Goal: Find specific page/section: Find specific page/section

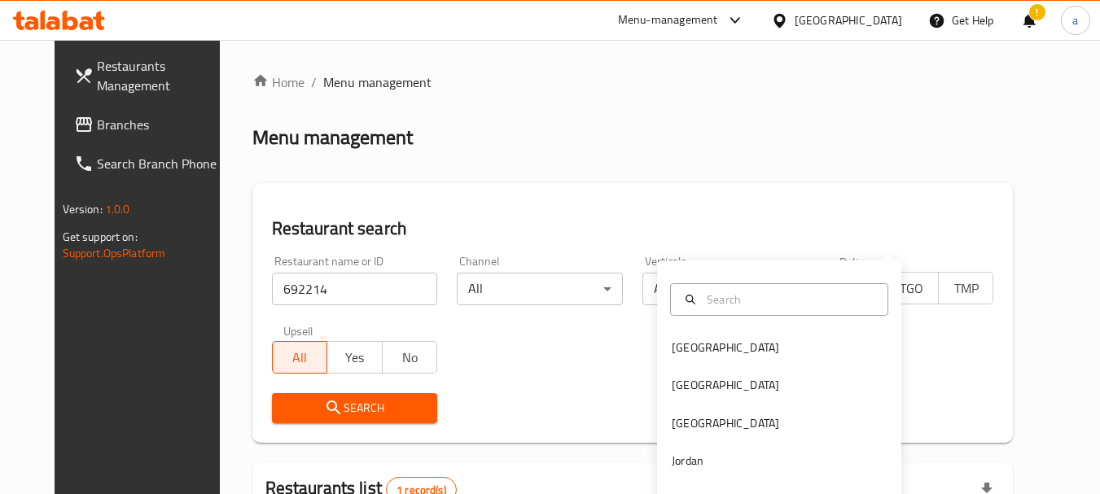
scroll to position [218, 0]
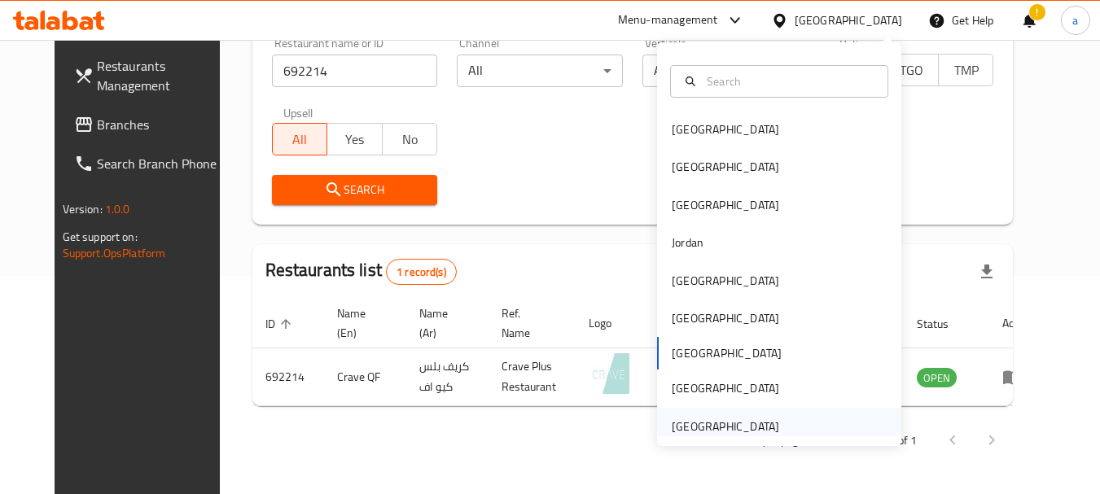
click at [716, 423] on div "[GEOGRAPHIC_DATA]" at bounding box center [725, 427] width 107 height 18
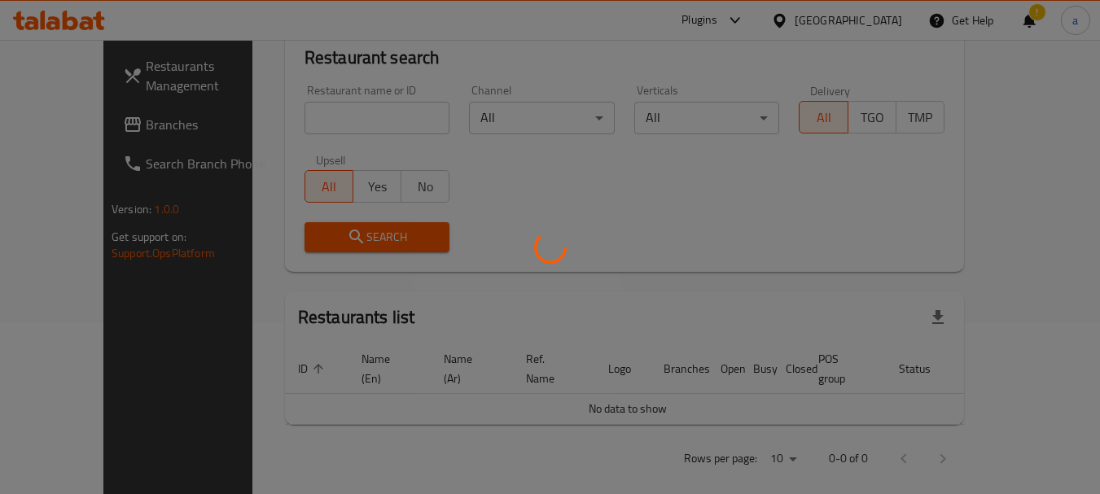
scroll to position [218, 0]
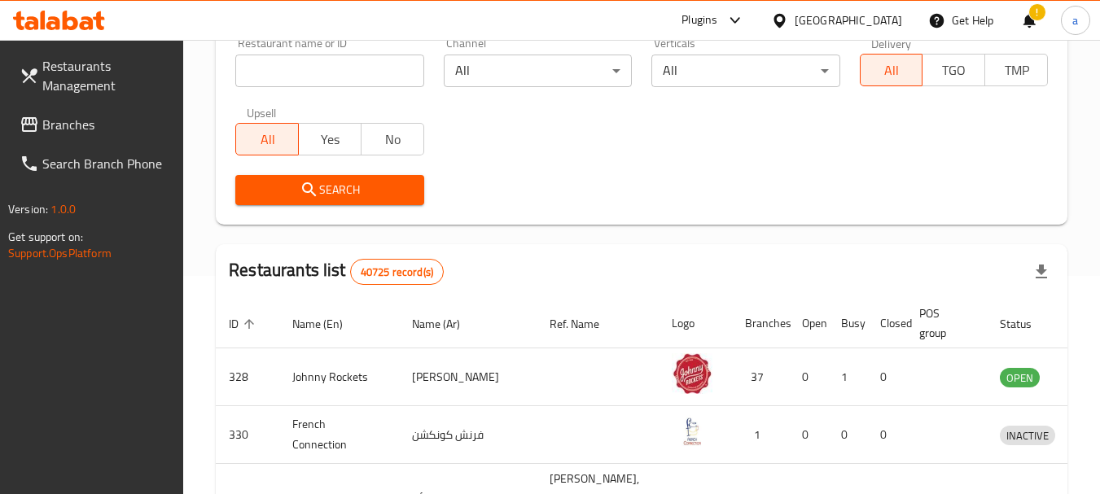
click at [70, 120] on span "Branches" at bounding box center [106, 125] width 129 height 20
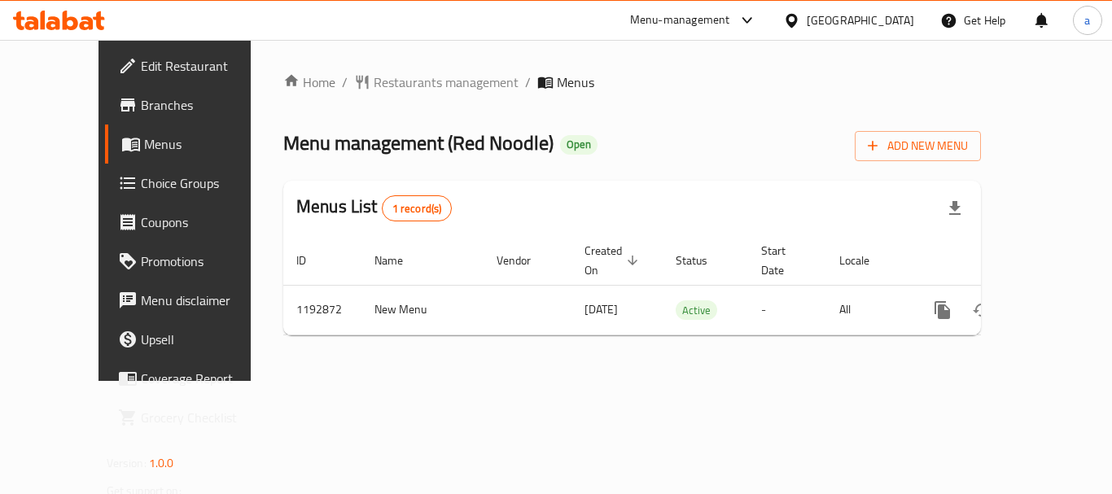
click at [391, 51] on div "Home / Restaurants management / Menus Menu management ( Red Noodle ) Open Add N…" at bounding box center [632, 210] width 763 height 341
click at [389, 86] on span "Restaurants management" at bounding box center [446, 82] width 145 height 20
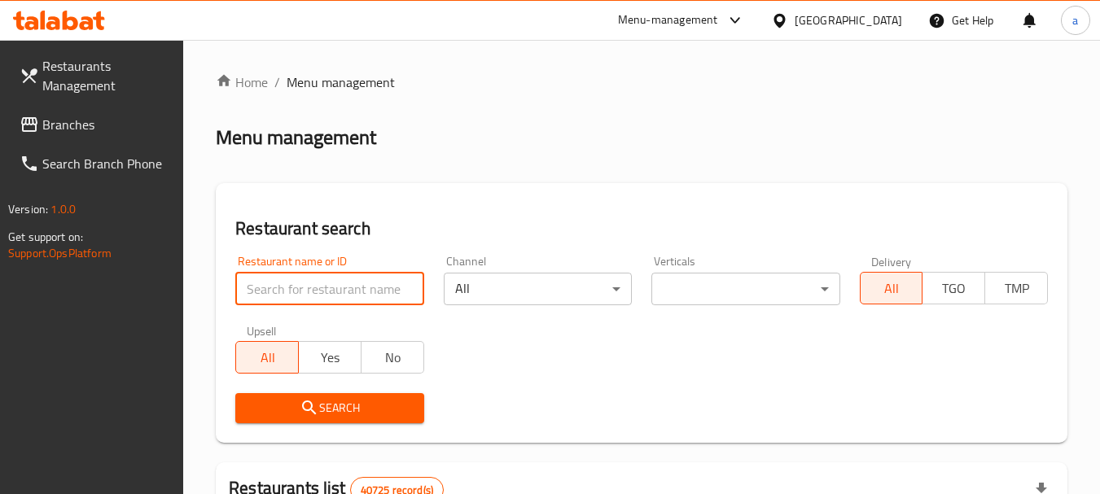
click at [345, 283] on input "search" at bounding box center [329, 289] width 188 height 33
paste input "667586"
type input "667586"
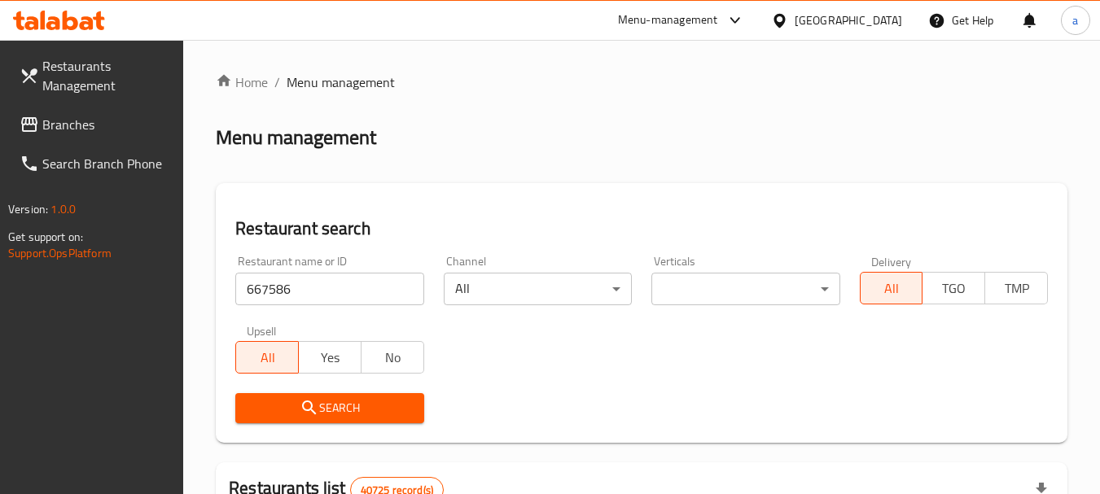
click at [375, 417] on span "Search" at bounding box center [329, 408] width 162 height 20
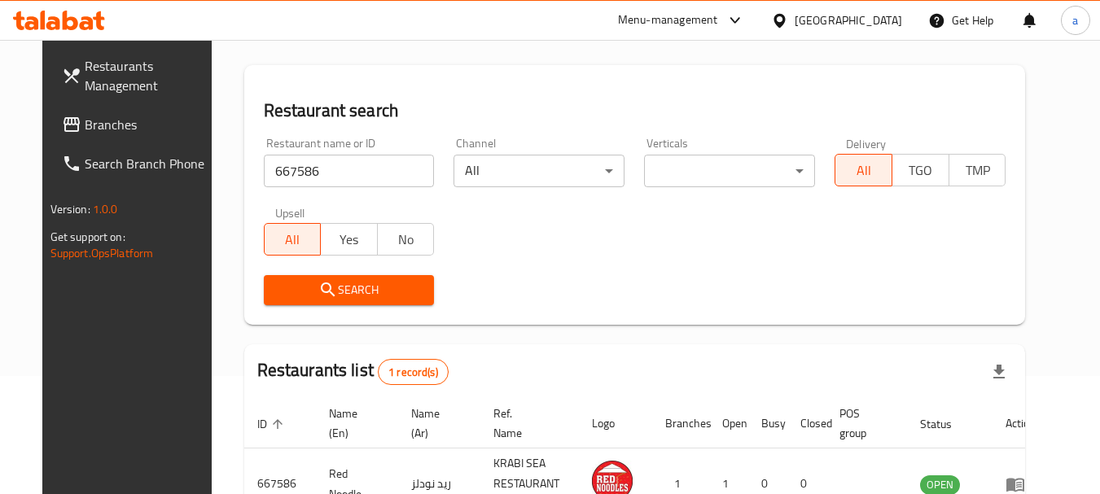
scroll to position [232, 0]
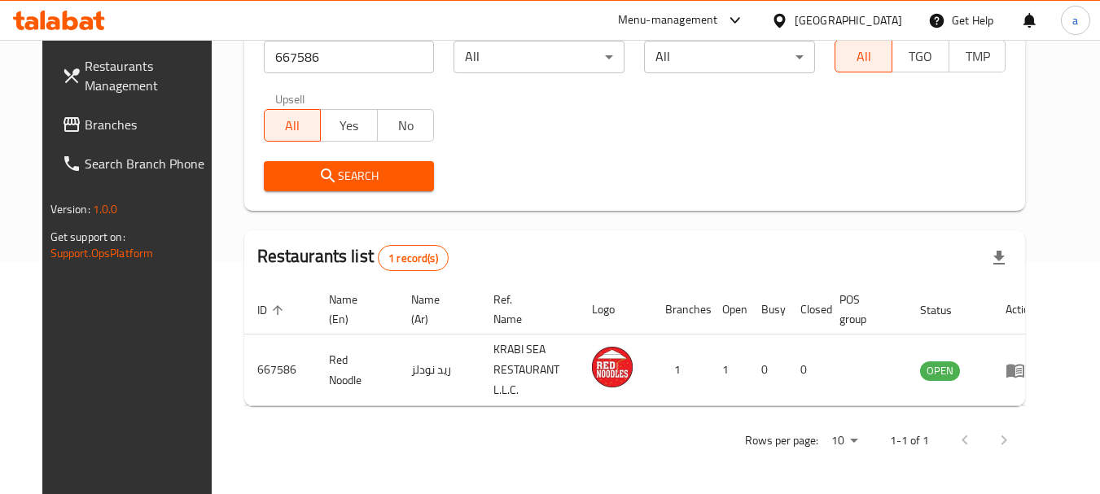
click at [817, 20] on div "[GEOGRAPHIC_DATA]" at bounding box center [848, 20] width 107 height 18
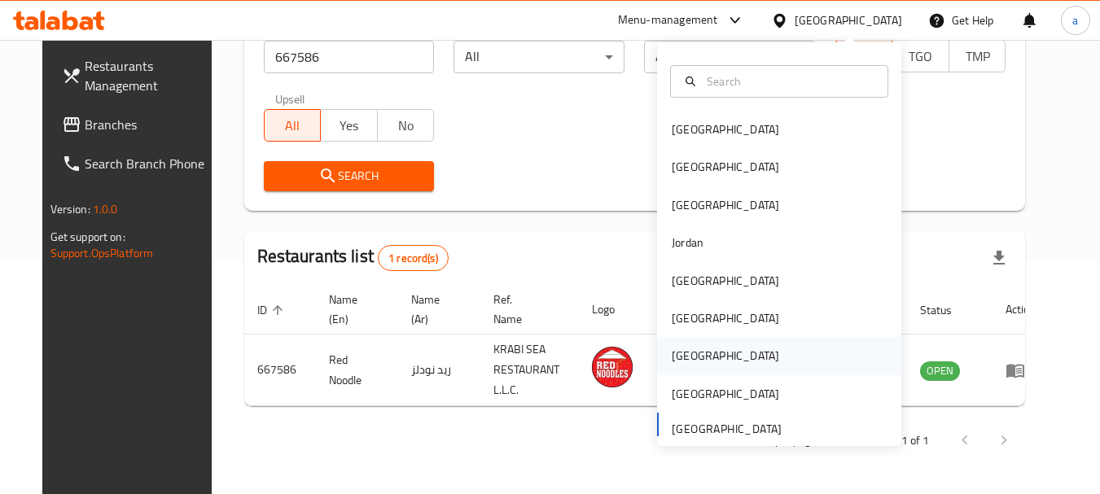
click at [695, 355] on div "[GEOGRAPHIC_DATA]" at bounding box center [726, 355] width 134 height 37
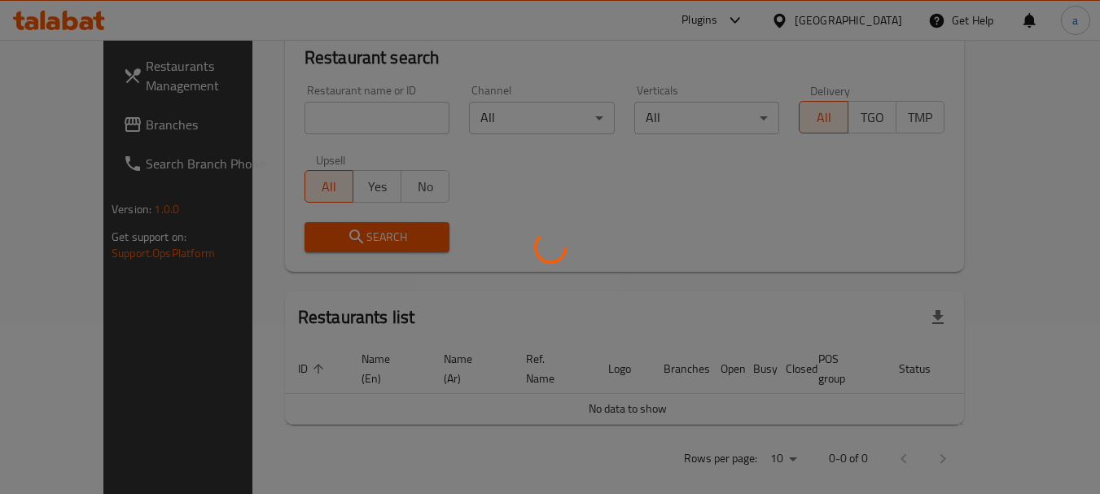
scroll to position [232, 0]
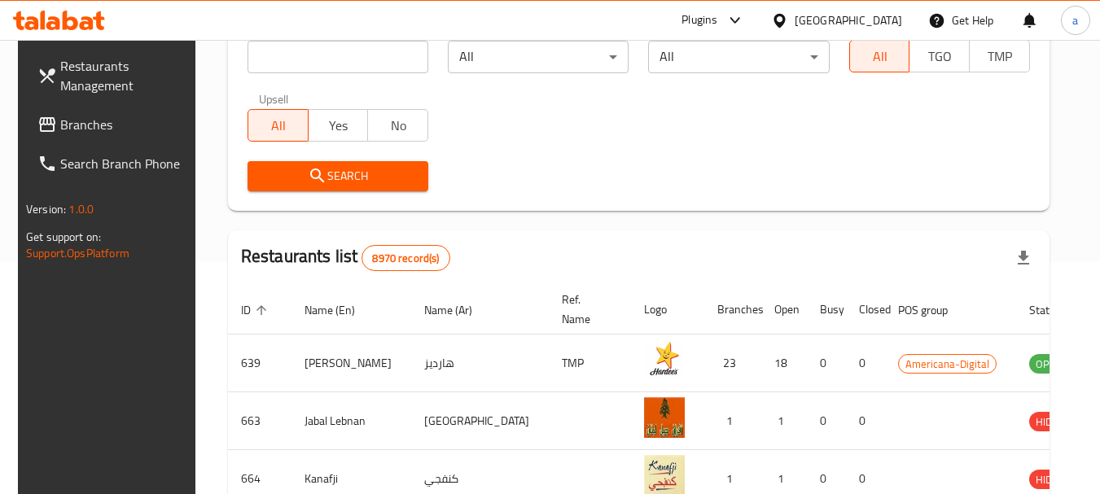
click at [79, 133] on span "Branches" at bounding box center [124, 125] width 129 height 20
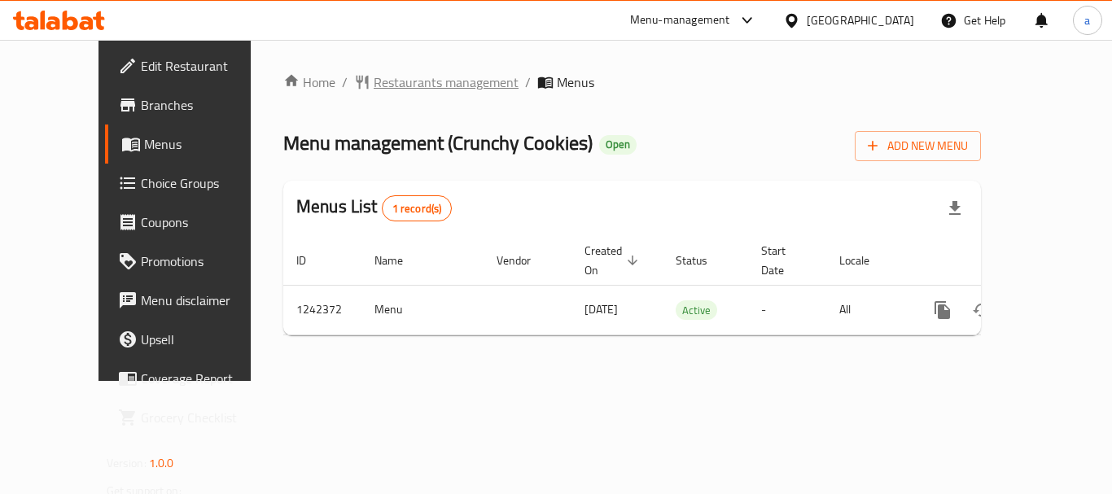
click at [374, 79] on span "Restaurants management" at bounding box center [446, 82] width 145 height 20
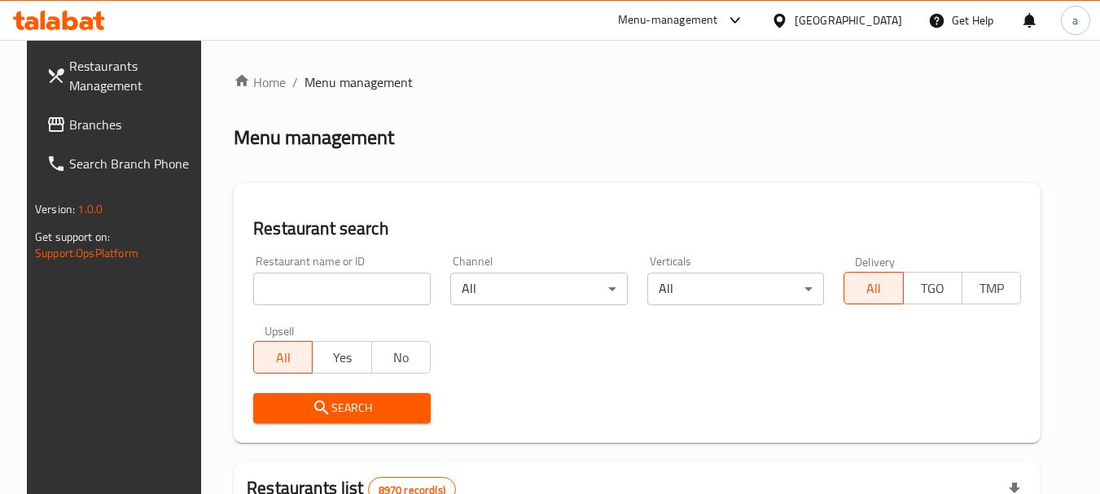
click at [317, 290] on input "search" at bounding box center [341, 289] width 177 height 33
paste input "681111"
type input "681111"
click at [356, 408] on span "Search" at bounding box center [341, 408] width 151 height 20
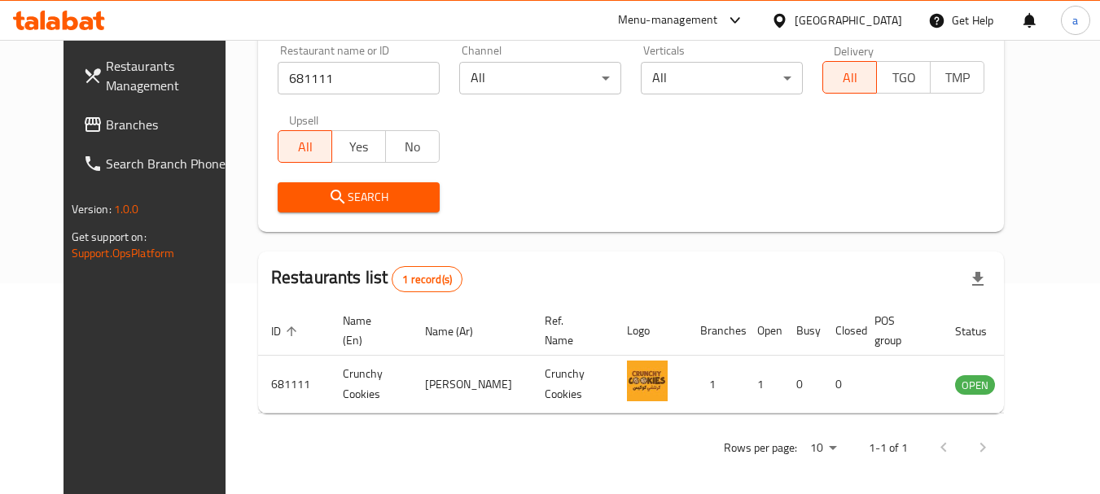
scroll to position [218, 0]
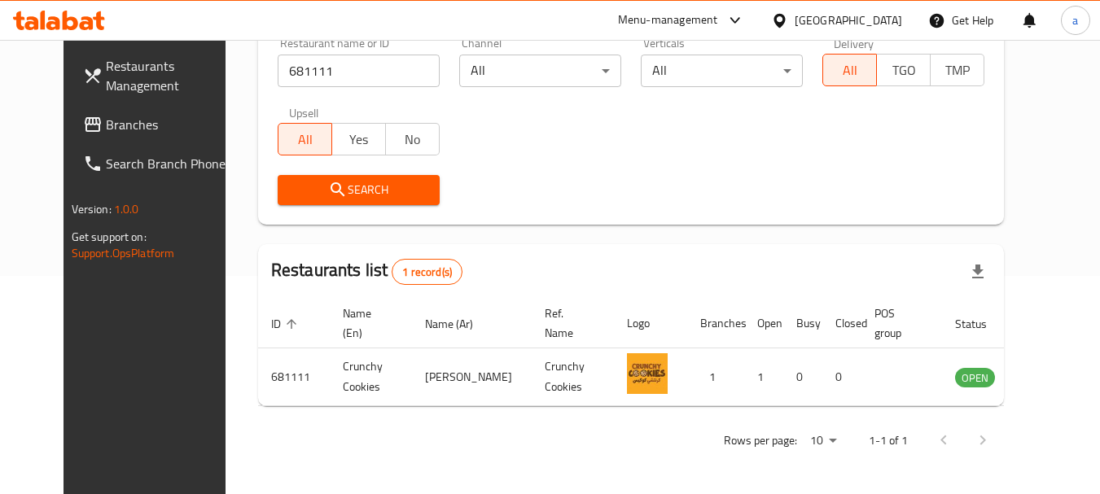
click at [880, 15] on div "[GEOGRAPHIC_DATA]" at bounding box center [848, 20] width 107 height 18
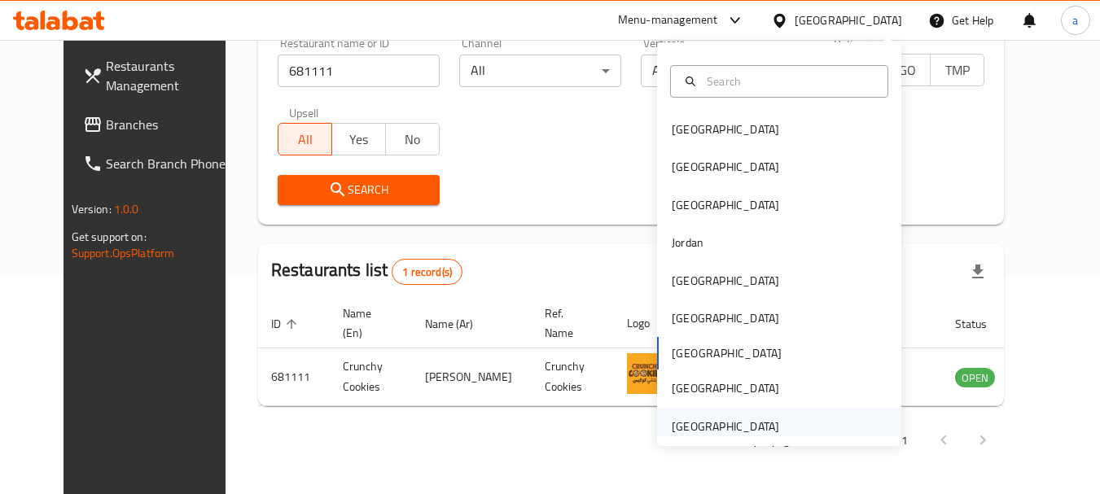
click at [725, 418] on div "[GEOGRAPHIC_DATA]" at bounding box center [725, 427] width 107 height 18
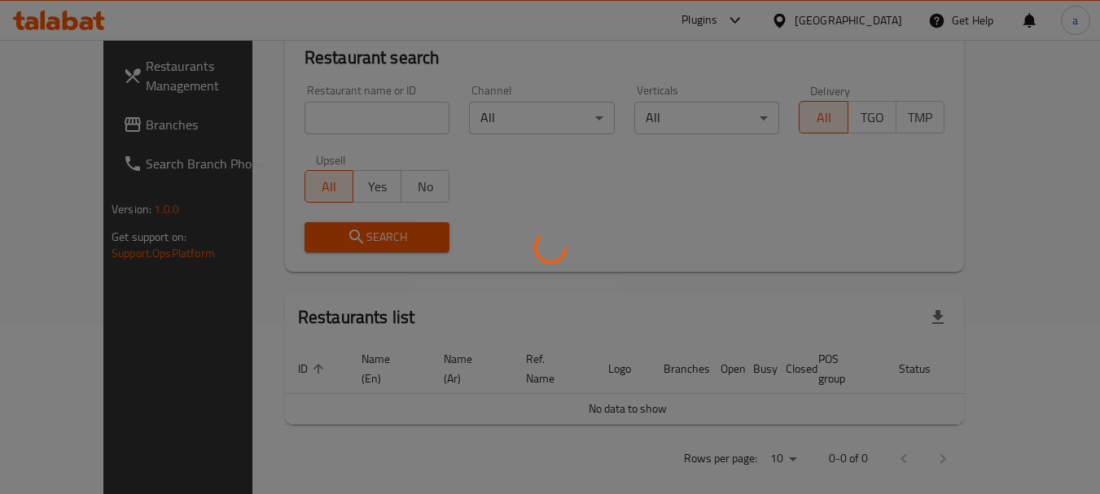
scroll to position [218, 0]
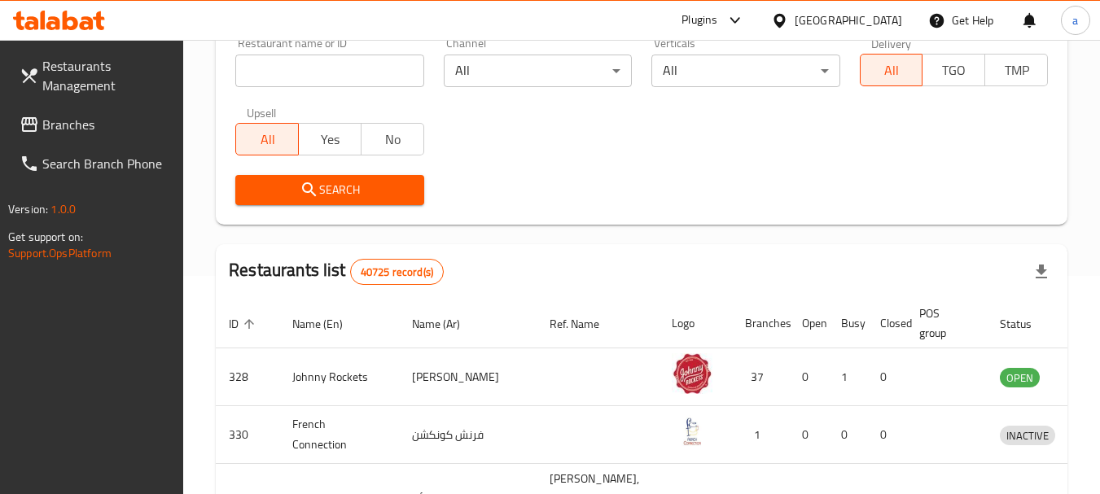
click at [96, 118] on span "Branches" at bounding box center [106, 125] width 129 height 20
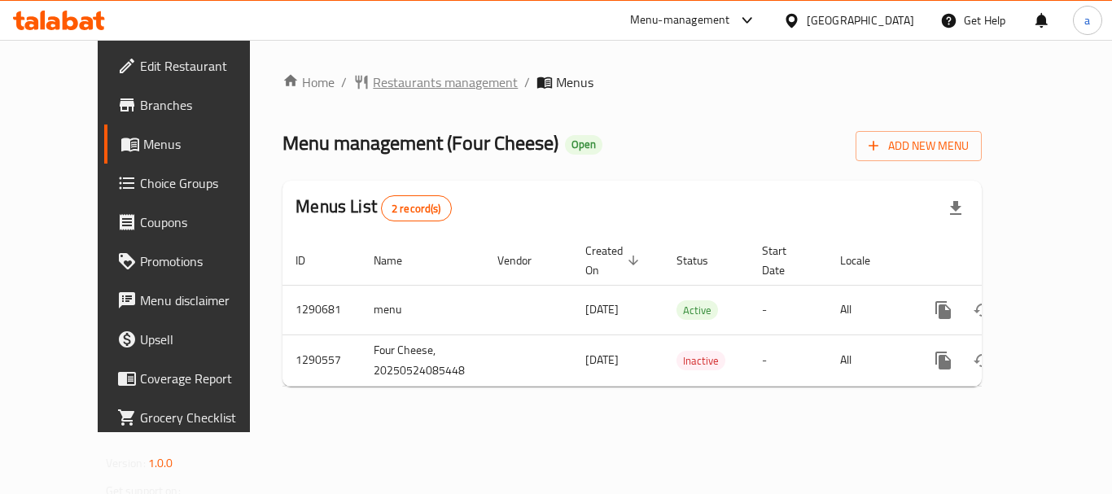
click at [374, 84] on span "Restaurants management" at bounding box center [445, 82] width 145 height 20
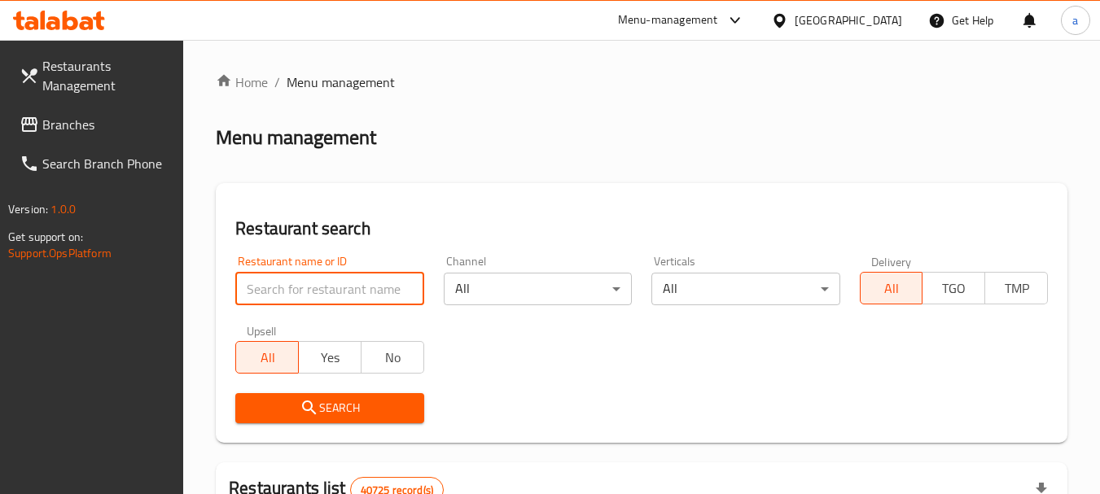
click at [334, 292] on input "search" at bounding box center [329, 289] width 188 height 33
paste input "698303"
type input "698303"
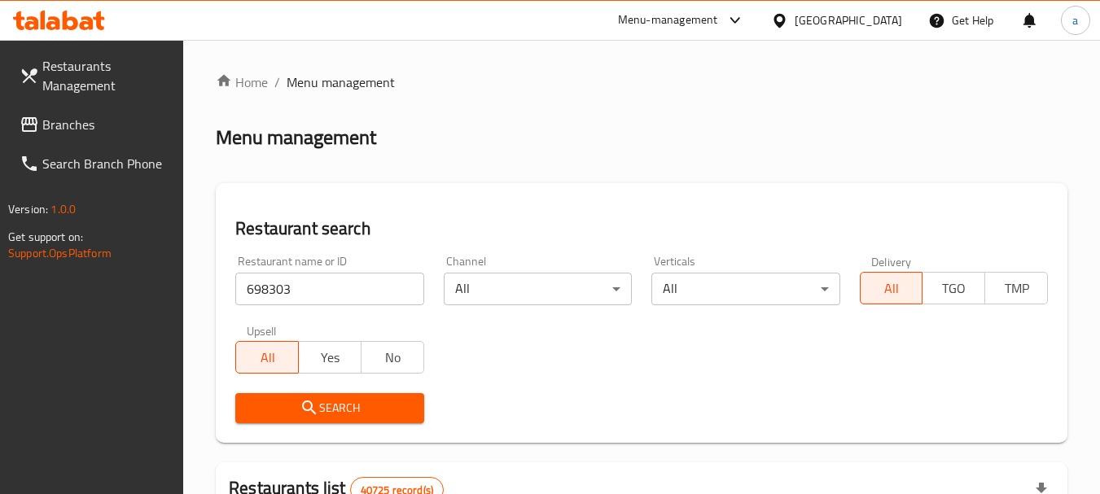
click at [357, 399] on span "Search" at bounding box center [329, 408] width 162 height 20
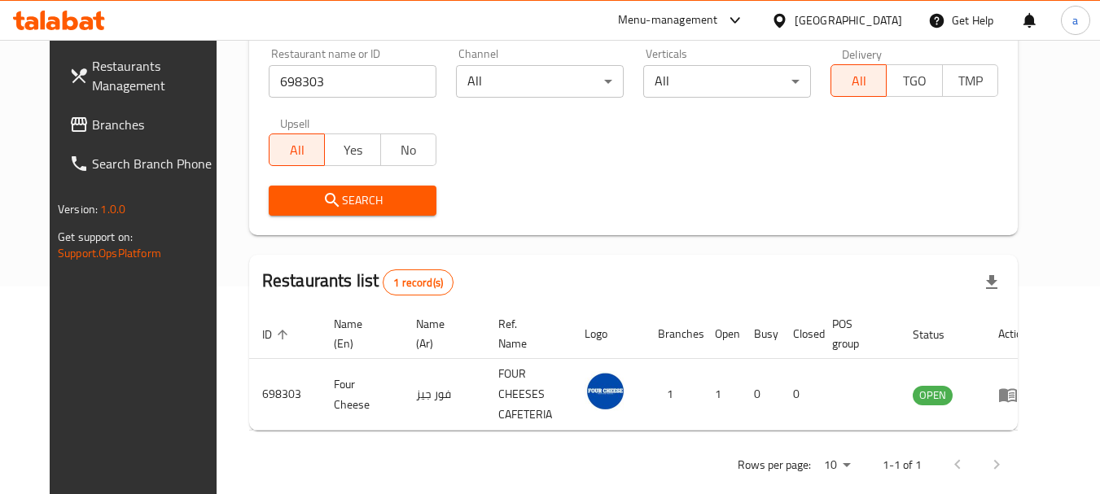
scroll to position [212, 0]
